Goal: Information Seeking & Learning: Learn about a topic

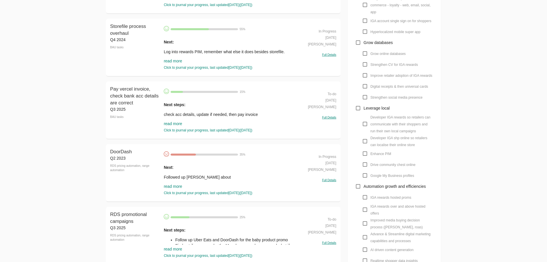
scroll to position [222, 0]
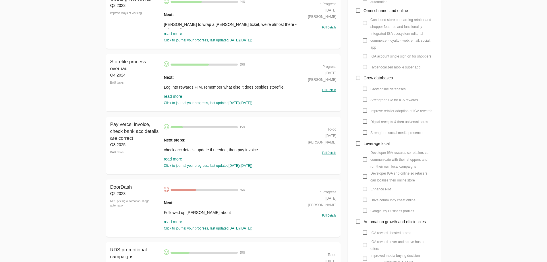
click at [365, 66] on input "Hyperlocalized mobile super app" at bounding box center [364, 66] width 11 height 11
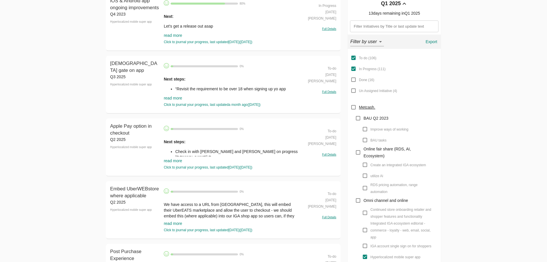
scroll to position [0, 0]
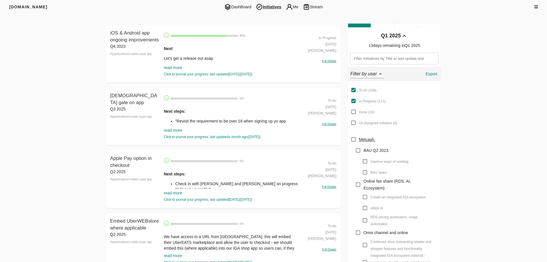
click at [175, 65] on div "Next : Let's get a release out asap Apple Pay and Google Pay, so we're aligned …" at bounding box center [232, 59] width 136 height 35
click at [175, 65] on link "read more" at bounding box center [173, 67] width 18 height 5
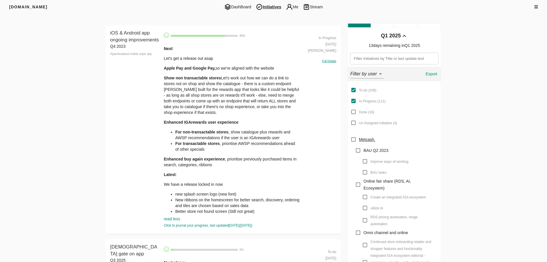
click at [177, 81] on p "Show non transactable stores Let's work out how we can do a link to stores not …" at bounding box center [232, 95] width 136 height 40
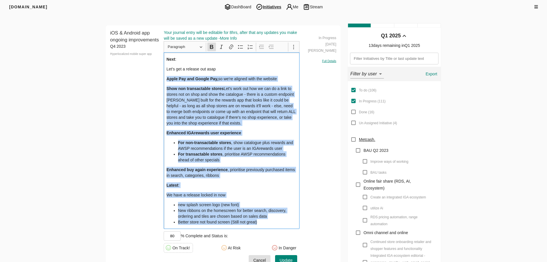
drag, startPoint x: 266, startPoint y: 219, endPoint x: 163, endPoint y: 81, distance: 172.3
click at [163, 81] on div "iOS & Android app ongoing improvements Q4 2023 Hyperlocalized mobile super app …" at bounding box center [223, 148] width 235 height 247
copy div "Lorem Ips dol Sitame Con, ad el'se doeiusm temp inc utlabor Etdo mag aliquaenim…"
click at [208, 180] on div "Next : Let's get a release out asap Apple Pay and Google Pay, so we're aligned …" at bounding box center [232, 140] width 136 height 176
click at [221, 175] on p "Enhanced buy again experience , prioritise previously purchased items in search…" at bounding box center [232, 172] width 130 height 11
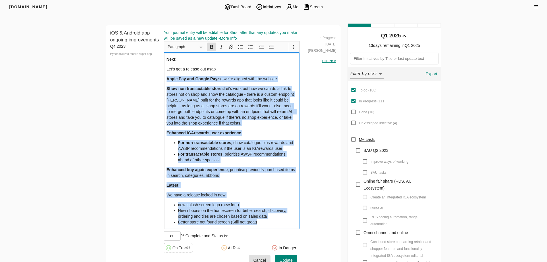
click at [250, 180] on div "Next : Let's get a release out asap Apple Pay and Google Pay, so we're aligned …" at bounding box center [232, 140] width 136 height 176
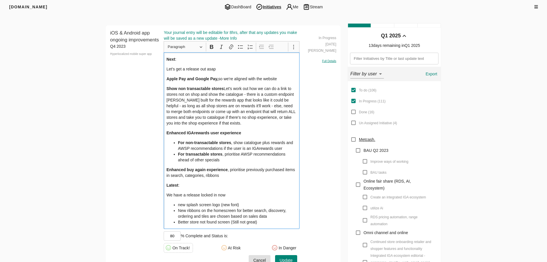
click at [250, 196] on p "We have a release locked in now" at bounding box center [232, 195] width 130 height 6
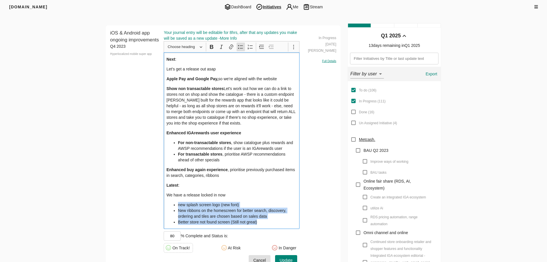
drag, startPoint x: 272, startPoint y: 221, endPoint x: 168, endPoint y: 205, distance: 104.9
click at [168, 205] on ul "new splash screen logo (new font) New ribbons on the homescreen for better sear…" at bounding box center [232, 213] width 130 height 23
copy ul "new splash screen logo (new font) New ribbons on the homescreen for better sear…"
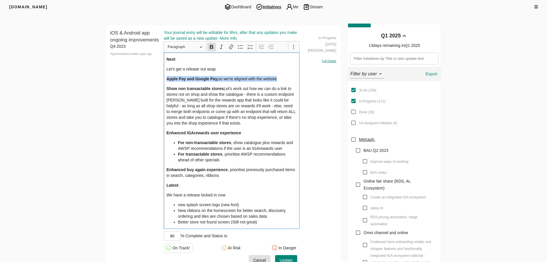
drag, startPoint x: 166, startPoint y: 78, endPoint x: 289, endPoint y: 80, distance: 123.2
click at [289, 80] on p "Apple Pay and Google Pay, so we're aligned with the website" at bounding box center [232, 79] width 130 height 6
copy p "Apple Pay and Google Pay, so we're aligned with the website"
click at [227, 98] on p "Show non transactable stores Let's work out how we can do a link to stores not …" at bounding box center [232, 106] width 130 height 40
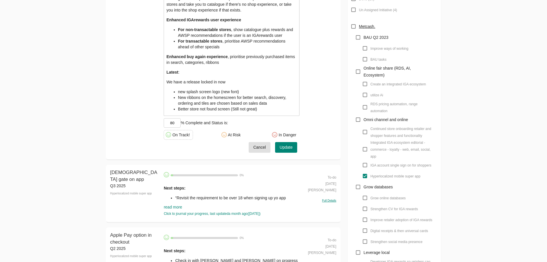
scroll to position [115, 0]
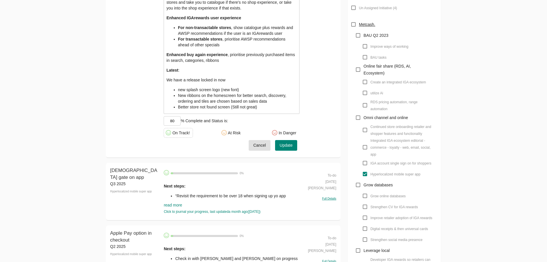
click at [262, 146] on span "Cancel" at bounding box center [259, 145] width 13 height 7
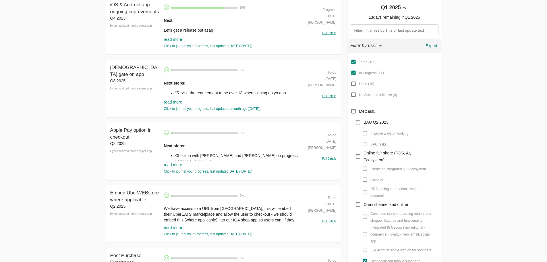
scroll to position [144, 0]
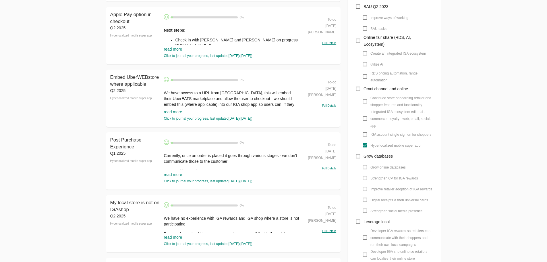
click at [364, 145] on input "Hyperlocalized mobile super app" at bounding box center [364, 145] width 11 height 11
checkbox input "false"
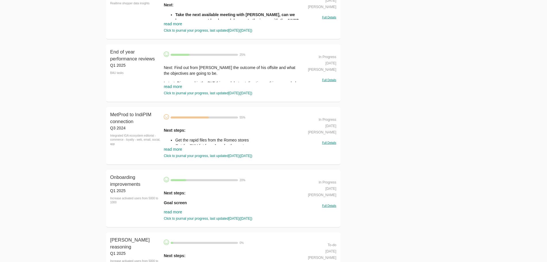
scroll to position [1235, 0]
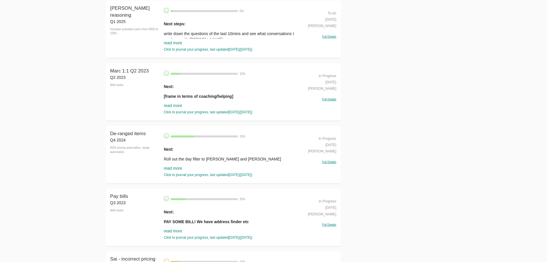
scroll to position [1464, 0]
click at [169, 106] on link "read more" at bounding box center [173, 105] width 18 height 5
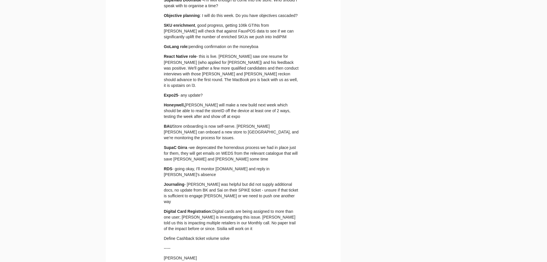
drag, startPoint x: 77, startPoint y: 84, endPoint x: 78, endPoint y: 92, distance: 9.1
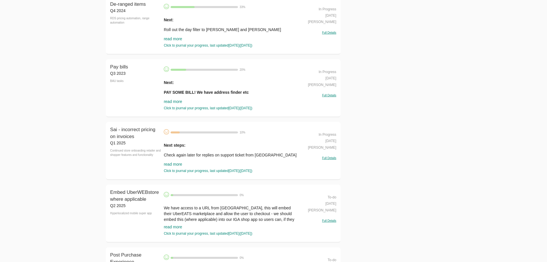
scroll to position [2121, 0]
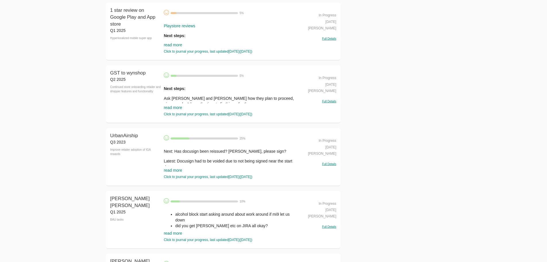
scroll to position [4073, 0]
